Goal: Transaction & Acquisition: Purchase product/service

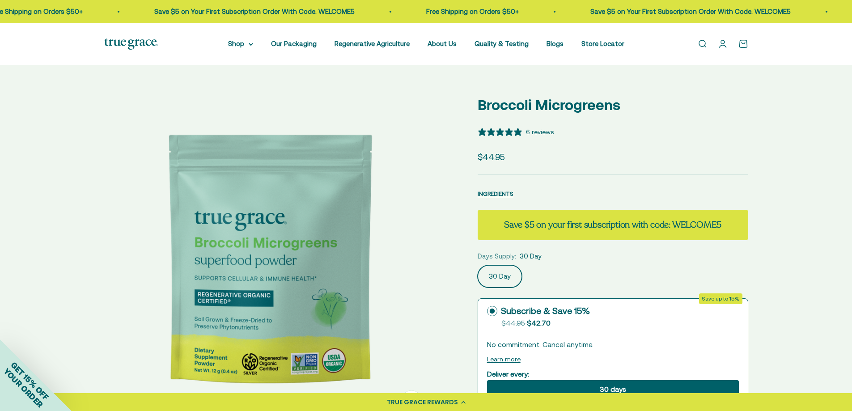
select select "3"
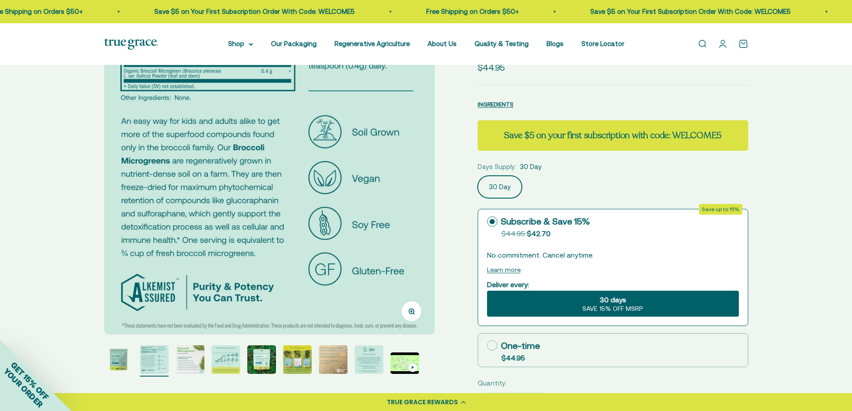
click at [140, 345] on button "Go to item 2" at bounding box center [154, 360] width 29 height 31
